Goal: Information Seeking & Learning: Find specific fact

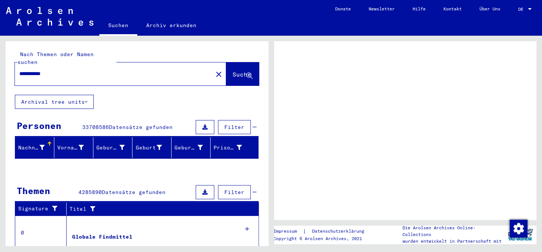
scroll to position [153, 0]
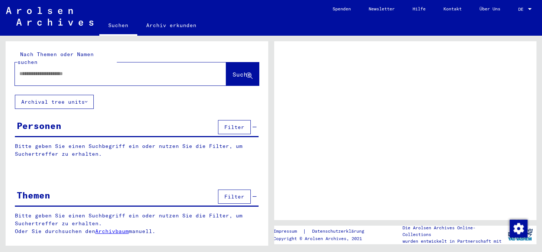
type input "**********"
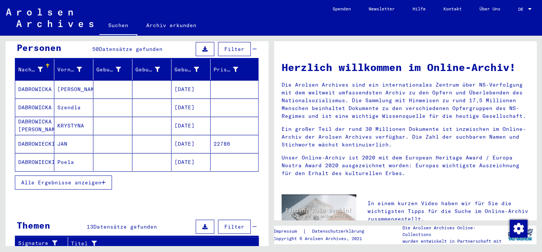
scroll to position [82, 0]
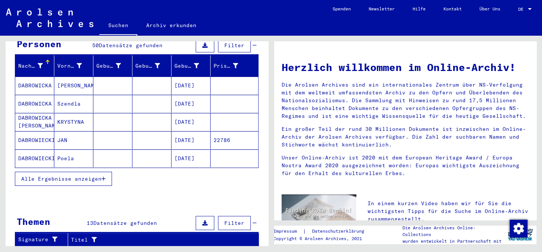
click at [95, 176] on span "Alle Ergebnisse anzeigen" at bounding box center [61, 179] width 80 height 7
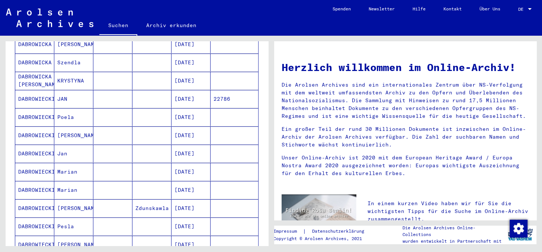
scroll to position [164, 0]
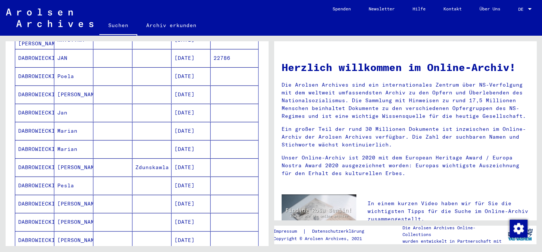
click at [52, 124] on mat-cell "DABROWIECKI" at bounding box center [34, 131] width 39 height 18
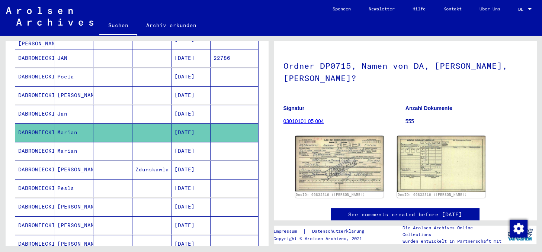
scroll to position [79, 0]
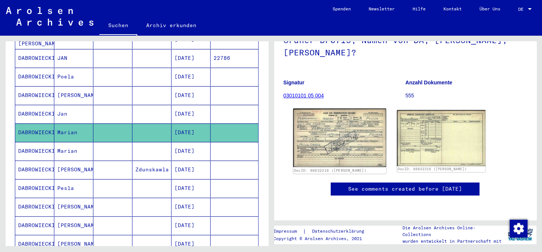
click at [364, 125] on img at bounding box center [339, 138] width 93 height 58
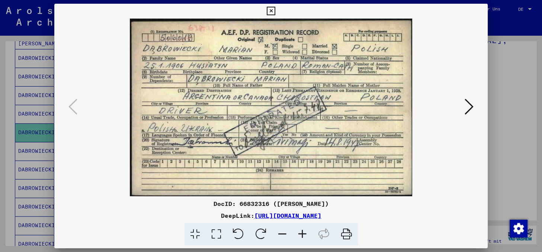
click at [470, 108] on icon at bounding box center [469, 107] width 9 height 18
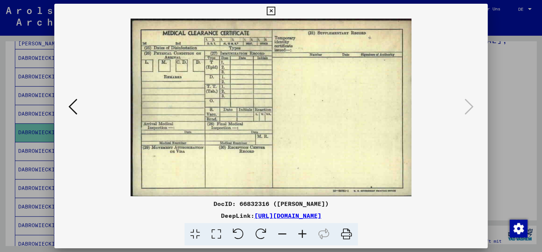
click at [275, 10] on icon at bounding box center [271, 11] width 9 height 9
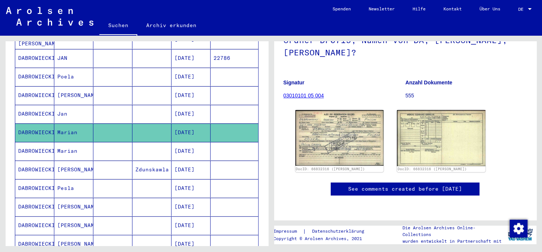
click at [162, 144] on mat-cell at bounding box center [152, 151] width 39 height 18
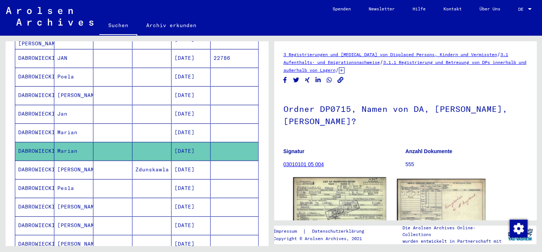
click at [342, 183] on img at bounding box center [339, 207] width 93 height 58
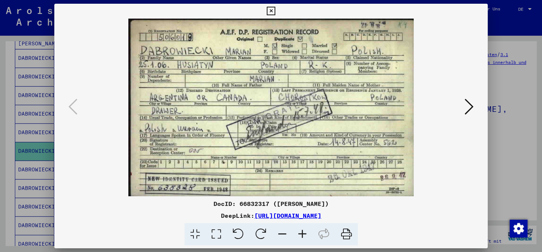
click at [473, 106] on icon at bounding box center [469, 107] width 9 height 18
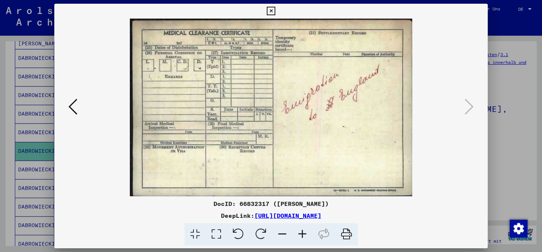
click at [71, 108] on icon at bounding box center [72, 107] width 9 height 18
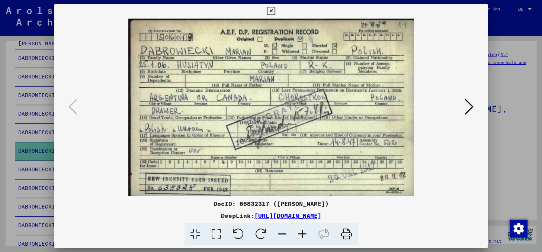
click at [80, 110] on img at bounding box center [271, 108] width 383 height 178
click at [275, 8] on icon at bounding box center [271, 11] width 9 height 9
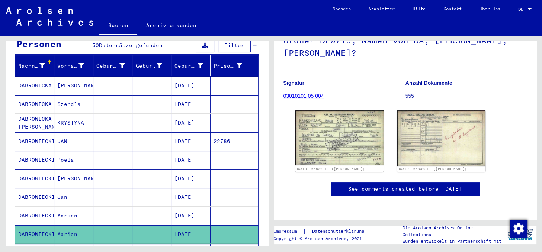
scroll to position [123, 0]
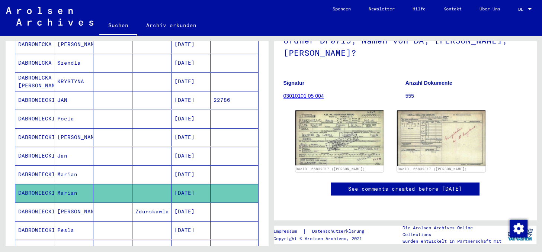
click at [133, 93] on mat-cell at bounding box center [152, 100] width 39 height 18
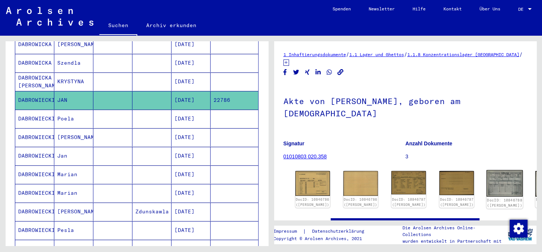
click at [487, 178] on img at bounding box center [505, 183] width 36 height 26
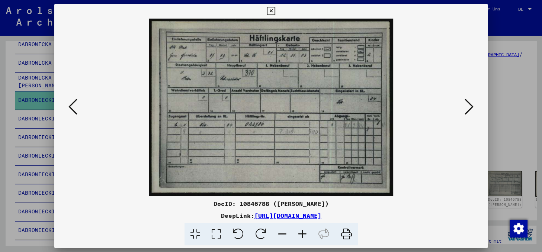
click at [71, 108] on icon at bounding box center [72, 107] width 9 height 18
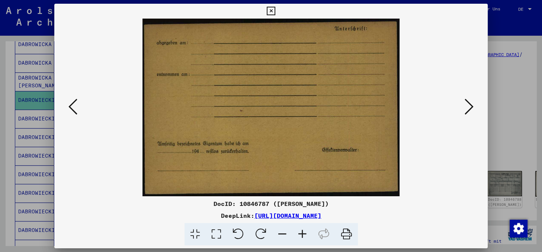
click at [71, 108] on icon at bounding box center [72, 107] width 9 height 18
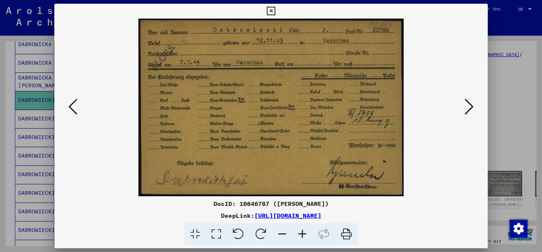
click at [72, 107] on icon at bounding box center [72, 107] width 9 height 18
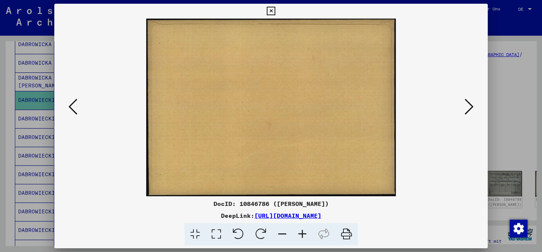
click at [73, 107] on icon at bounding box center [72, 107] width 9 height 18
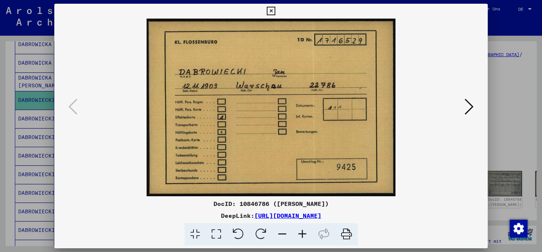
drag, startPoint x: 485, startPoint y: 8, endPoint x: 478, endPoint y: 12, distance: 8.2
click at [275, 8] on icon at bounding box center [271, 11] width 9 height 9
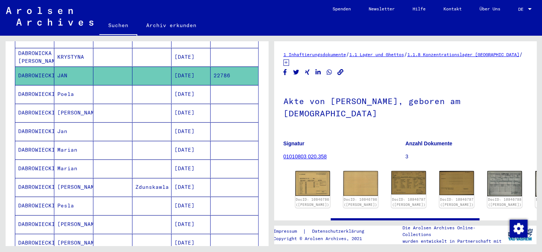
scroll to position [164, 0]
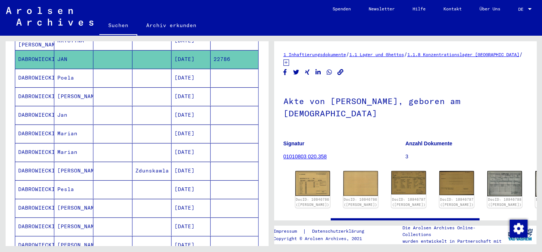
click at [77, 107] on mat-cell "Jan" at bounding box center [73, 115] width 39 height 18
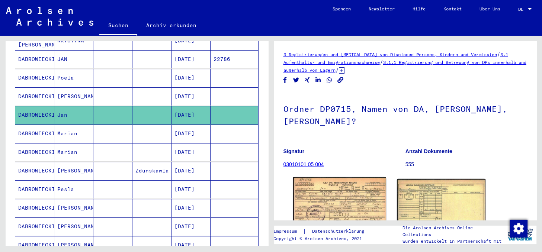
click at [347, 200] on img at bounding box center [339, 208] width 93 height 60
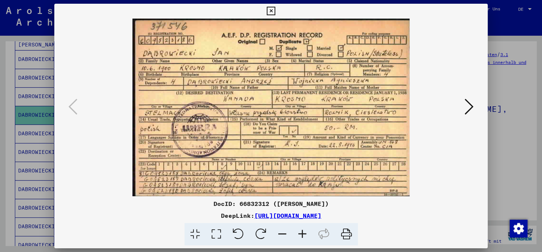
click at [275, 11] on icon at bounding box center [271, 11] width 9 height 9
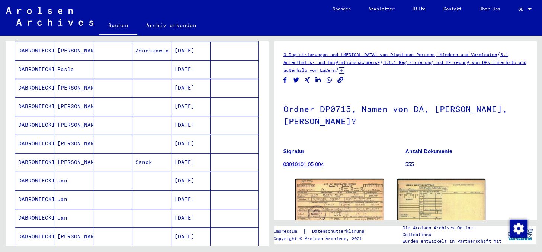
scroll to position [287, 0]
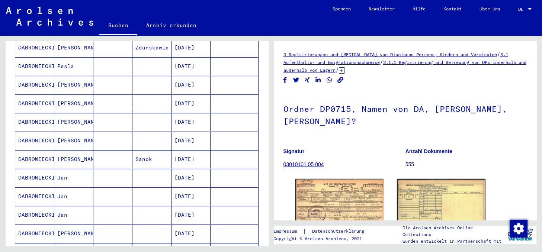
click at [57, 76] on mat-cell "[PERSON_NAME]" at bounding box center [73, 85] width 39 height 18
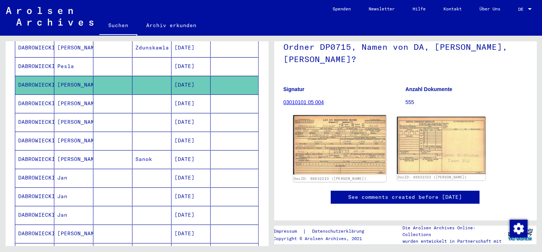
scroll to position [82, 0]
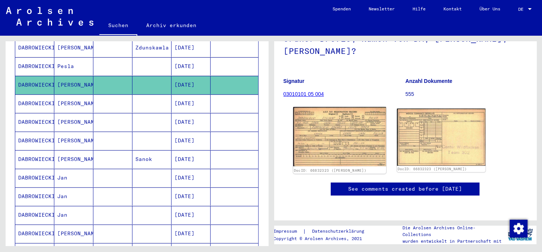
click at [320, 127] on img at bounding box center [339, 137] width 93 height 60
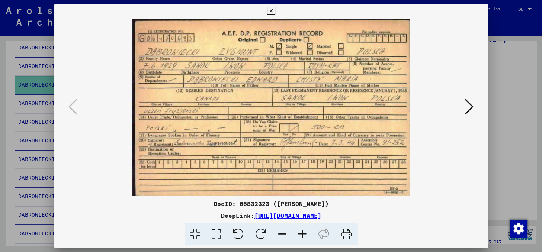
click at [275, 10] on icon at bounding box center [271, 11] width 9 height 9
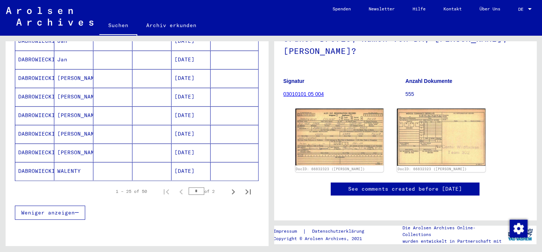
scroll to position [452, 0]
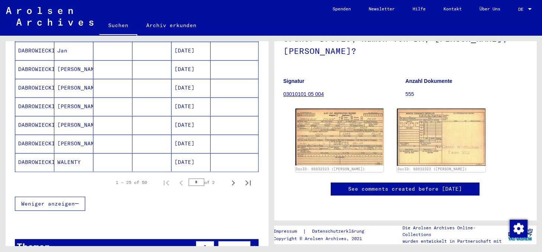
click at [65, 79] on mat-cell "[PERSON_NAME]" at bounding box center [73, 88] width 39 height 18
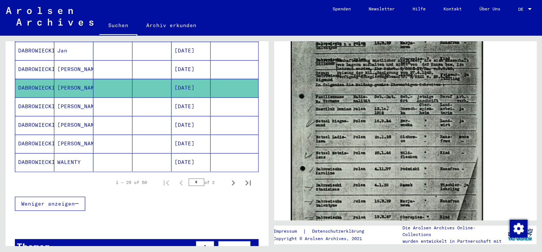
scroll to position [329, 0]
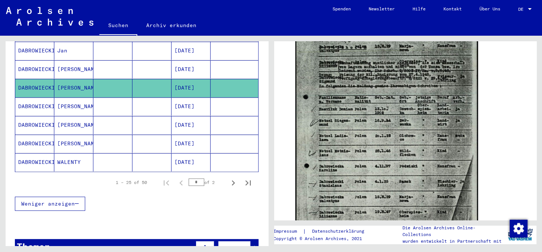
click at [85, 116] on mat-cell "[PERSON_NAME]" at bounding box center [73, 125] width 39 height 18
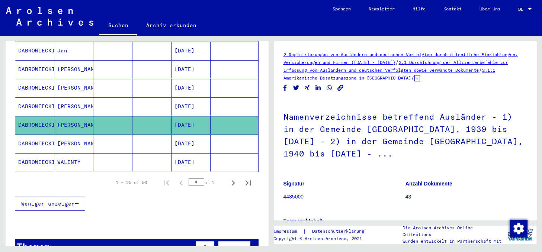
click at [189, 135] on mat-cell "[DATE]" at bounding box center [191, 144] width 39 height 18
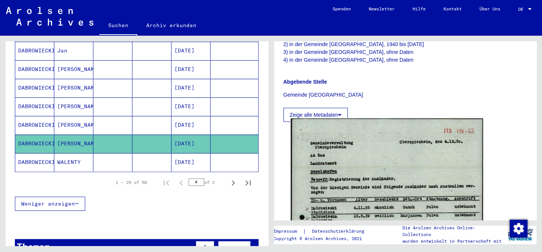
scroll to position [287, 0]
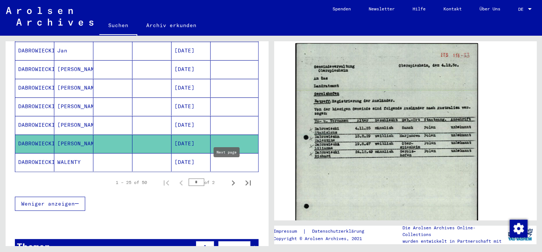
click at [229, 178] on icon "Next page" at bounding box center [233, 183] width 10 height 10
type input "*"
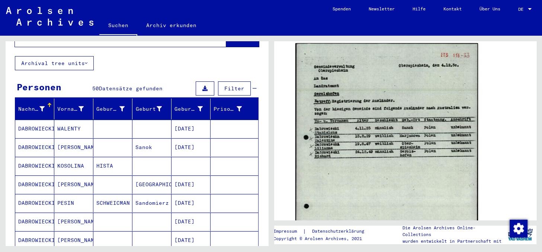
scroll to position [82, 0]
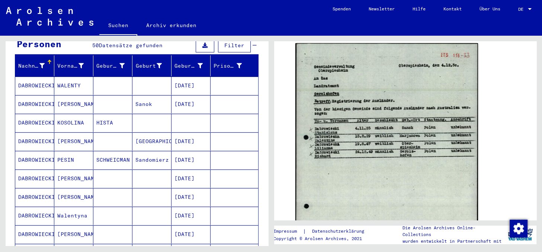
click at [106, 83] on mat-cell at bounding box center [112, 86] width 39 height 18
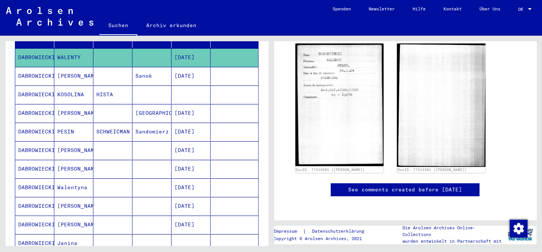
scroll to position [123, 0]
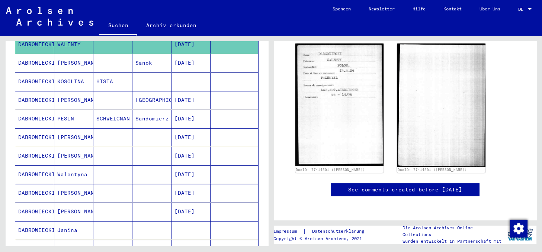
click at [104, 92] on mat-cell at bounding box center [112, 100] width 39 height 18
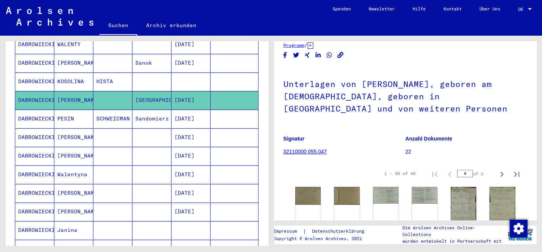
scroll to position [41, 0]
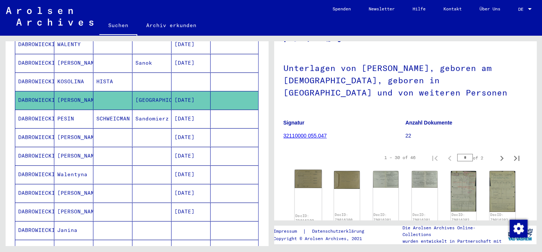
click at [309, 176] on img at bounding box center [308, 179] width 27 height 19
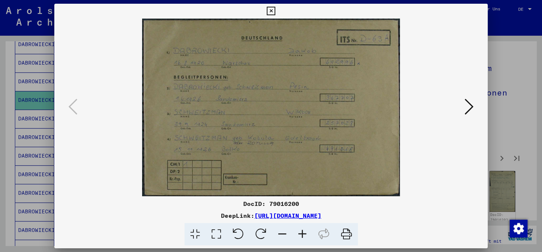
click at [469, 106] on icon at bounding box center [469, 107] width 9 height 18
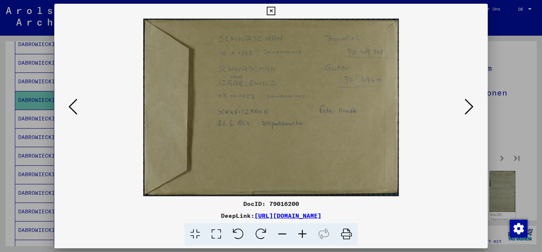
click at [275, 13] on icon at bounding box center [271, 11] width 9 height 9
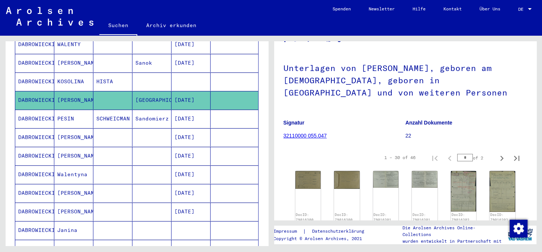
click at [73, 129] on mat-cell "[PERSON_NAME]" at bounding box center [73, 137] width 39 height 18
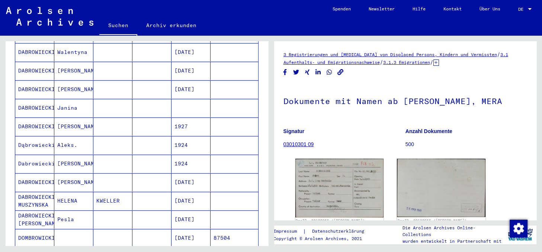
scroll to position [287, 0]
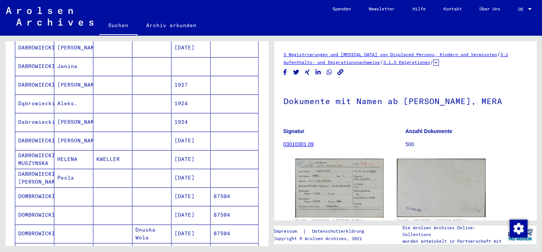
click at [61, 77] on mat-cell "[PERSON_NAME]" at bounding box center [73, 85] width 39 height 18
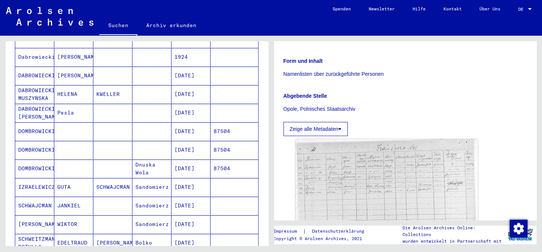
scroll to position [370, 0]
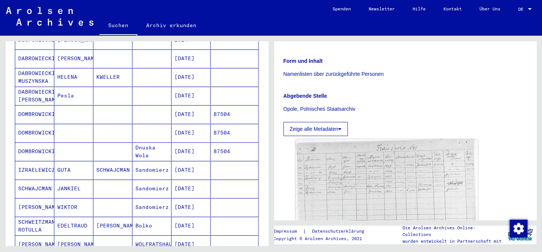
click at [41, 106] on mat-cell "DOMBROWICKI" at bounding box center [34, 114] width 39 height 18
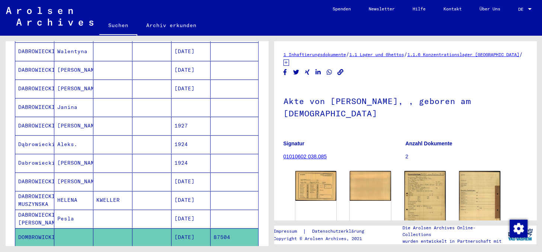
scroll to position [41, 0]
